Goal: Information Seeking & Learning: Check status

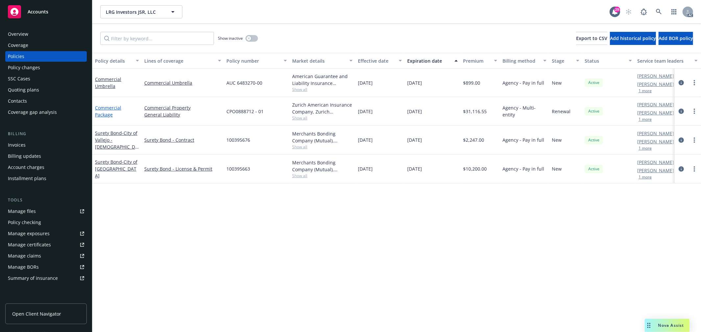
click at [106, 107] on link "Commercial Package" at bounding box center [108, 111] width 26 height 13
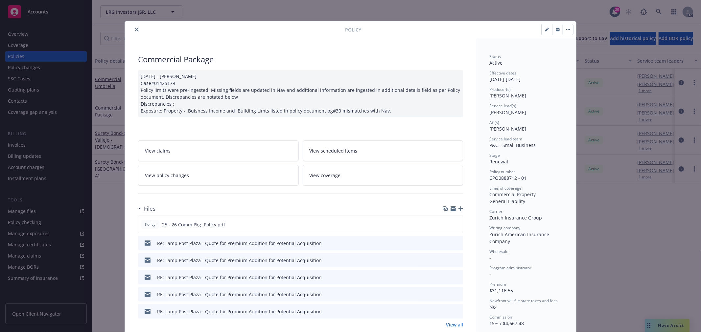
click at [235, 175] on link "View policy changes" at bounding box center [218, 175] width 161 height 21
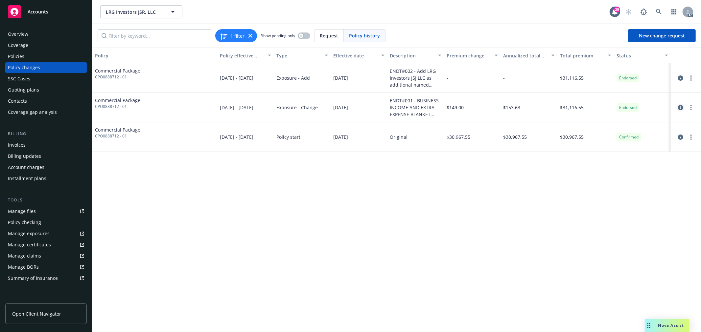
click at [681, 107] on icon "circleInformation" at bounding box center [680, 107] width 5 height 5
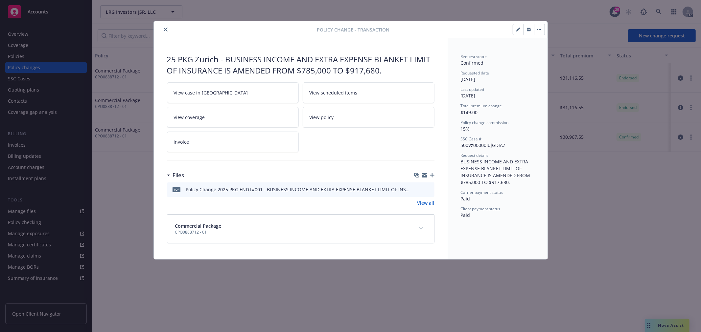
click at [428, 189] on icon "preview file" at bounding box center [428, 189] width 6 height 5
click at [166, 27] on button "close" at bounding box center [166, 30] width 8 height 8
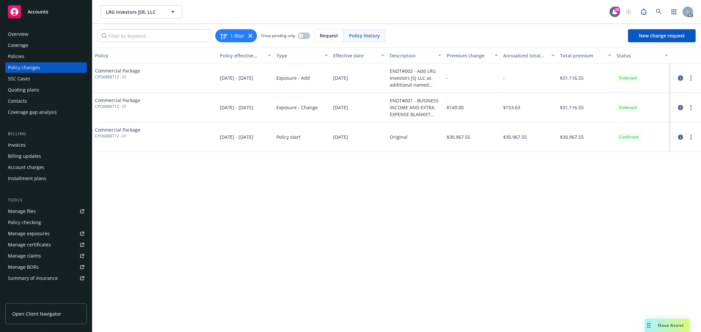
click at [681, 77] on icon "circleInformation" at bounding box center [680, 78] width 5 height 5
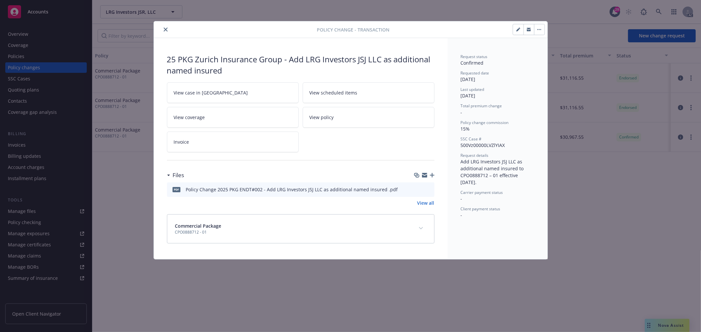
click at [430, 191] on icon "preview file" at bounding box center [428, 189] width 6 height 5
click at [166, 32] on button "close" at bounding box center [166, 30] width 8 height 8
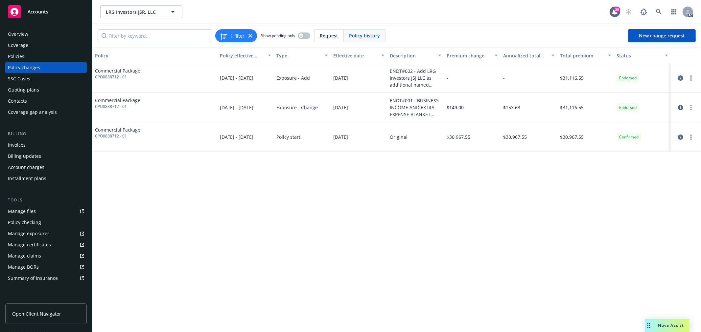
click at [485, 79] on div "-" at bounding box center [472, 78] width 57 height 30
click at [679, 77] on icon "circleInformation" at bounding box center [680, 78] width 5 height 5
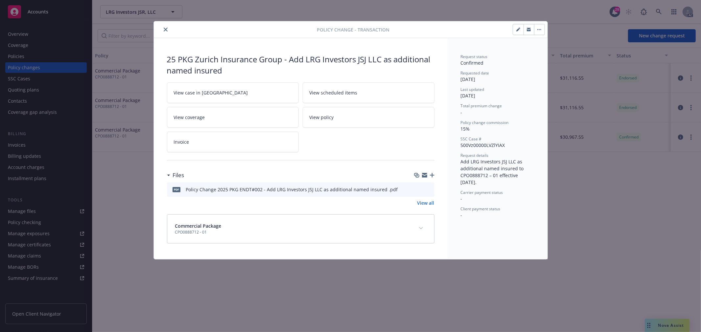
click at [165, 29] on icon "close" at bounding box center [166, 30] width 4 height 4
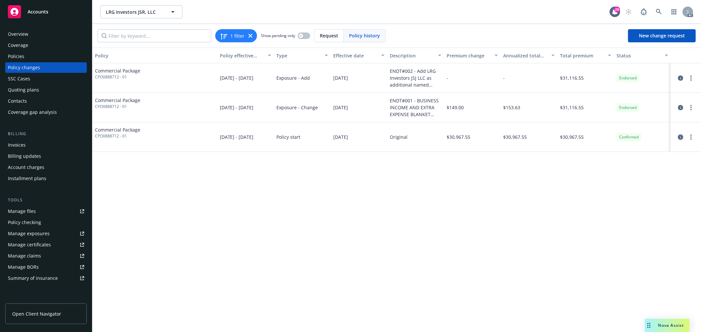
click at [679, 133] on link "circleInformation" at bounding box center [680, 137] width 8 height 8
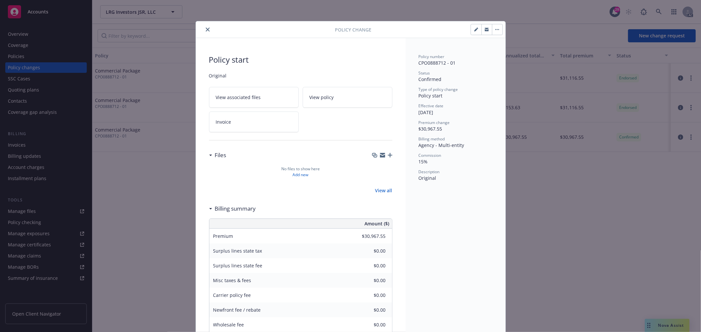
click at [206, 29] on icon "close" at bounding box center [208, 30] width 4 height 4
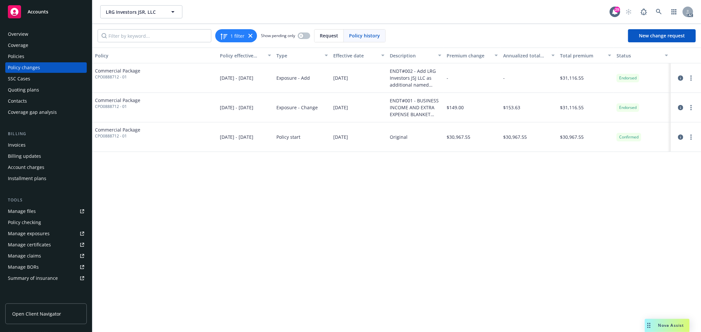
click at [28, 56] on div "Policies" at bounding box center [46, 56] width 76 height 11
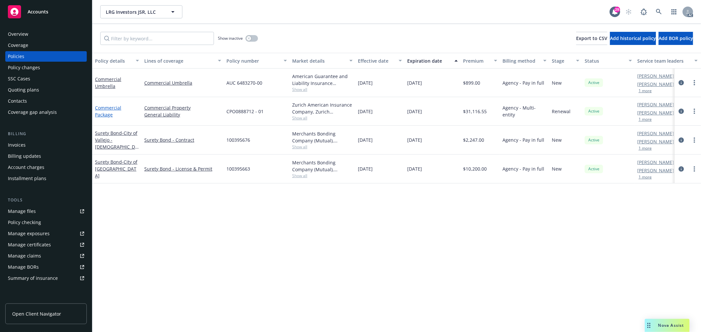
click at [114, 106] on link "Commercial Package" at bounding box center [108, 111] width 26 height 13
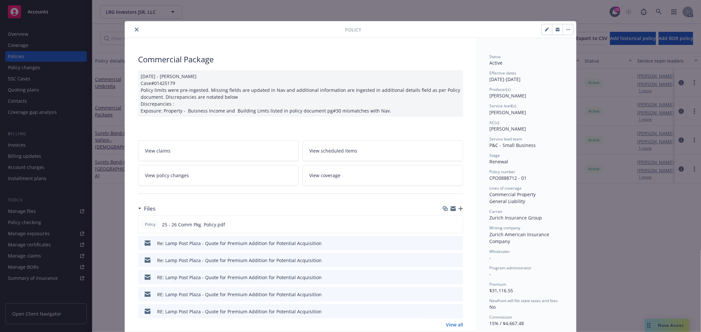
scroll to position [20, 0]
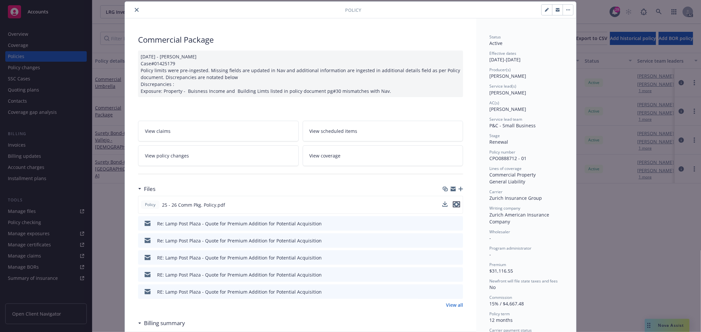
click at [454, 204] on icon "preview file" at bounding box center [456, 204] width 6 height 5
